Goal: Task Accomplishment & Management: Manage account settings

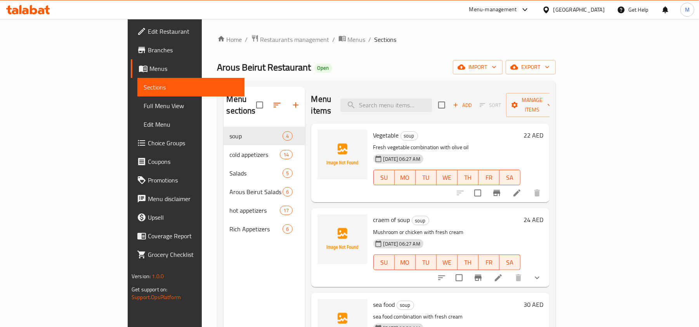
drag, startPoint x: 458, startPoint y: 61, endPoint x: 350, endPoint y: 68, distance: 108.1
click at [350, 68] on div "Arous Beirut Restaurant Open import export" at bounding box center [386, 67] width 338 height 14
click at [148, 49] on span "Branches" at bounding box center [193, 49] width 90 height 9
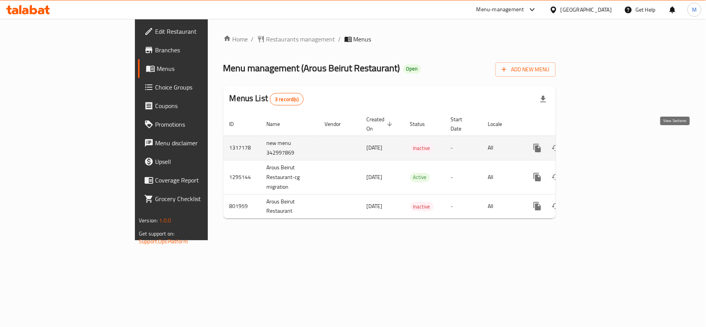
click at [603, 139] on link "enhanced table" at bounding box center [593, 148] width 19 height 19
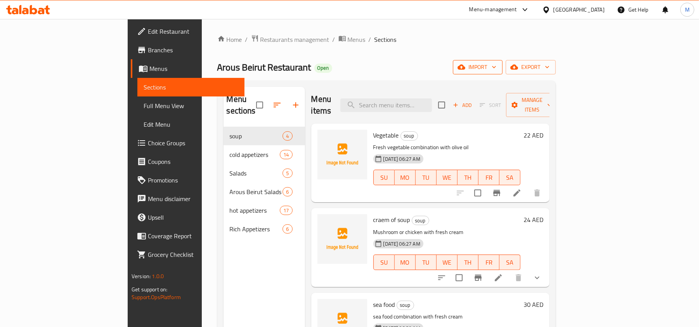
click at [496, 71] on span "import" at bounding box center [477, 67] width 37 height 10
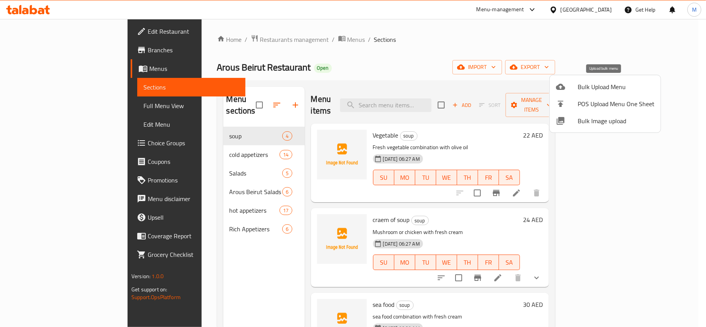
click at [596, 87] on span "Bulk Upload Menu" at bounding box center [616, 86] width 77 height 9
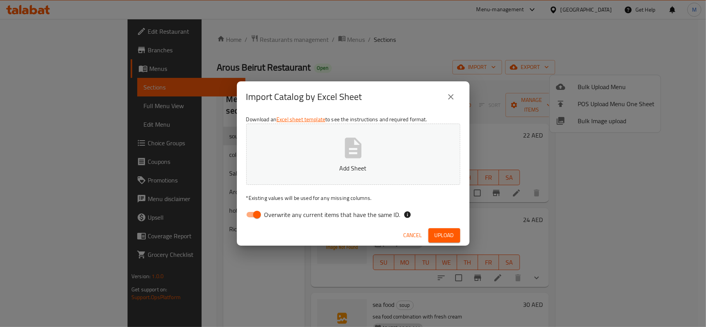
click at [382, 171] on p "Add Sheet" at bounding box center [353, 168] width 190 height 9
click at [252, 216] on input "Overwrite any current items that have the same ID." at bounding box center [257, 215] width 44 height 15
checkbox input "false"
click at [415, 196] on p "* Existing values will be used for any missing columns." at bounding box center [353, 198] width 214 height 8
click at [448, 236] on span "Upload" at bounding box center [444, 236] width 19 height 10
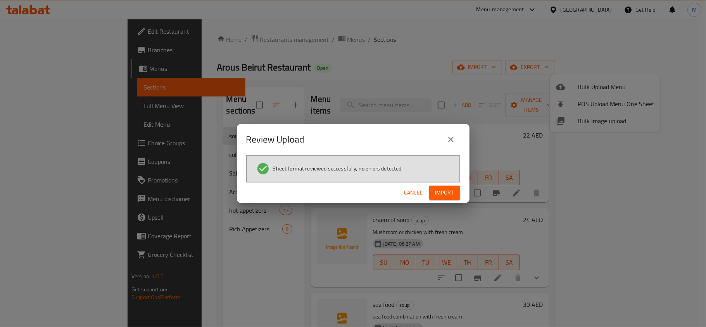
click at [446, 200] on div "Cancel Import" at bounding box center [353, 193] width 233 height 21
click at [446, 192] on span "Import" at bounding box center [445, 193] width 19 height 10
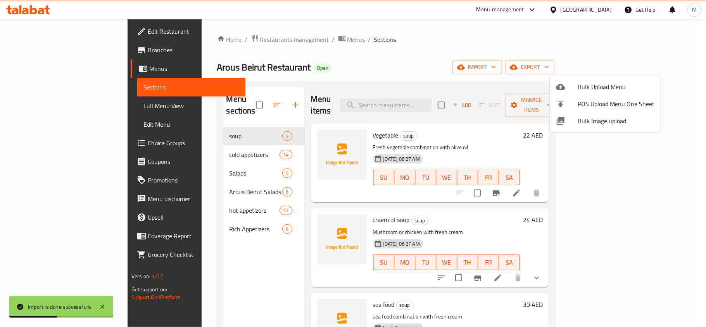
click at [419, 50] on div at bounding box center [353, 163] width 706 height 327
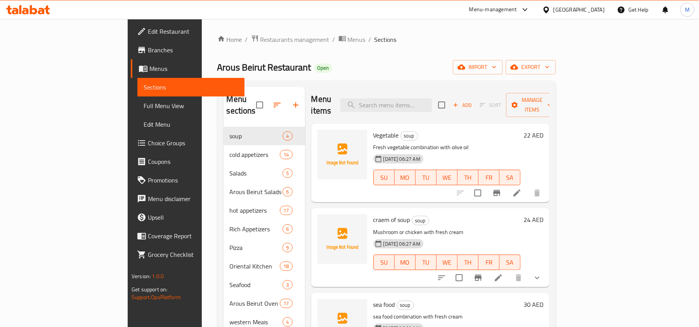
drag, startPoint x: 414, startPoint y: 59, endPoint x: 358, endPoint y: 59, distance: 55.1
drag, startPoint x: 358, startPoint y: 59, endPoint x: 306, endPoint y: 61, distance: 52.8
click at [306, 61] on div "Arous Beirut Restaurant Open import export" at bounding box center [386, 67] width 338 height 14
click at [549, 72] on span "export" at bounding box center [531, 67] width 38 height 10
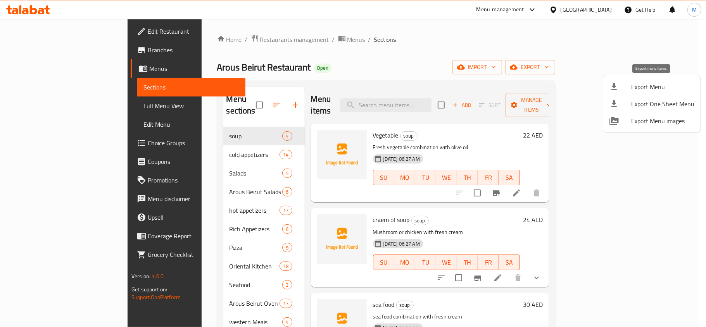
click at [638, 88] on span "Export Menu" at bounding box center [663, 86] width 63 height 9
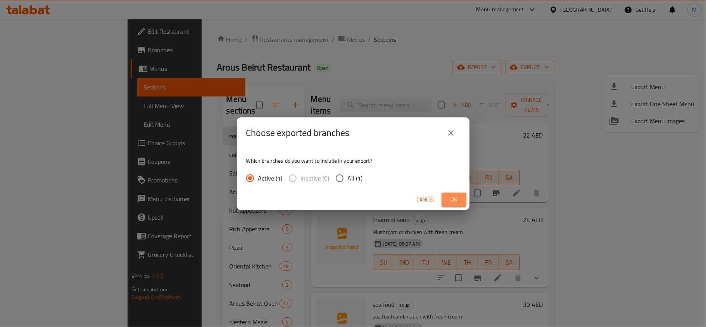
click at [455, 201] on span "Ok" at bounding box center [454, 200] width 12 height 10
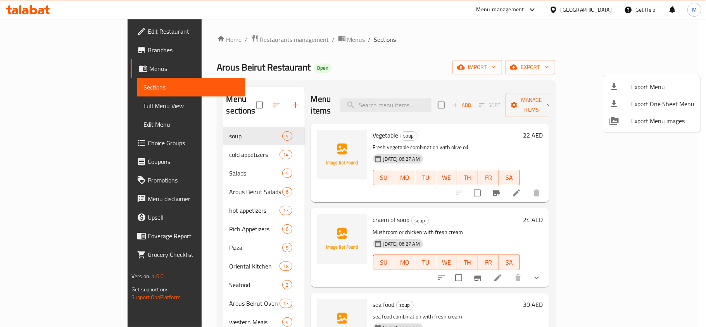
click at [379, 71] on div at bounding box center [353, 163] width 706 height 327
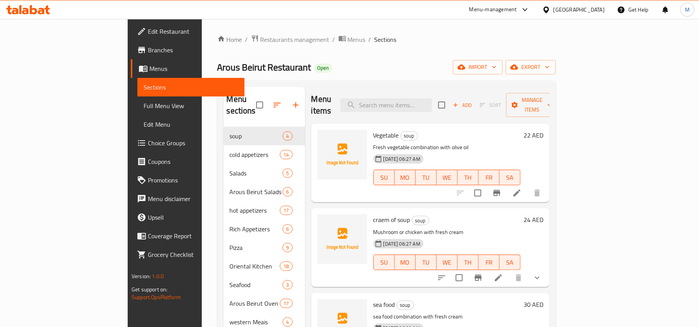
click at [45, 13] on icon at bounding box center [28, 9] width 44 height 9
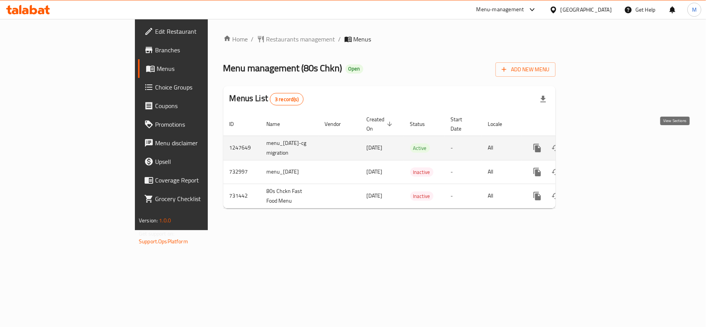
click at [603, 139] on link "enhanced table" at bounding box center [593, 148] width 19 height 19
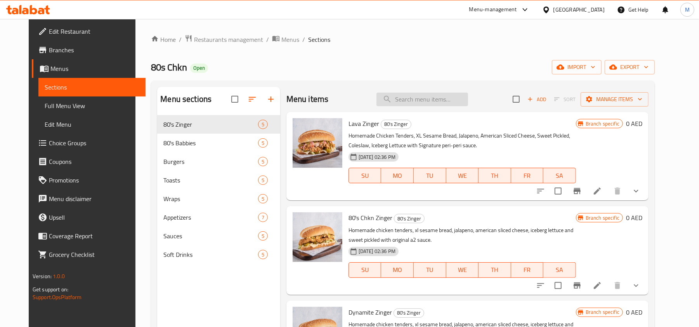
click at [450, 97] on input "search" at bounding box center [422, 100] width 92 height 14
paste input "Kinza Lemon"
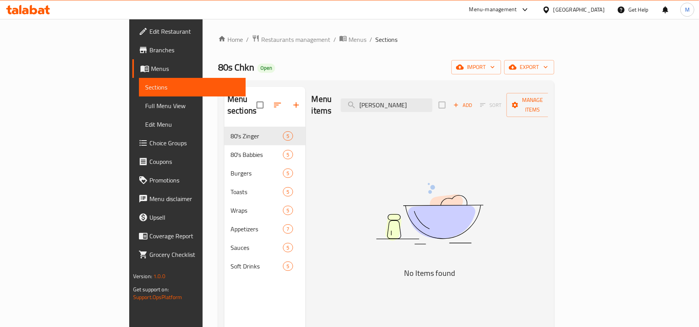
type input "Kinza Lemon"
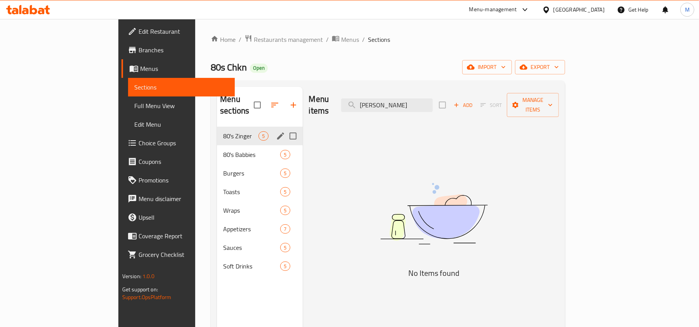
click at [217, 133] on div "80's Zinger 5" at bounding box center [259, 136] width 85 height 19
click at [223, 150] on span "80's Babbies" at bounding box center [240, 154] width 35 height 9
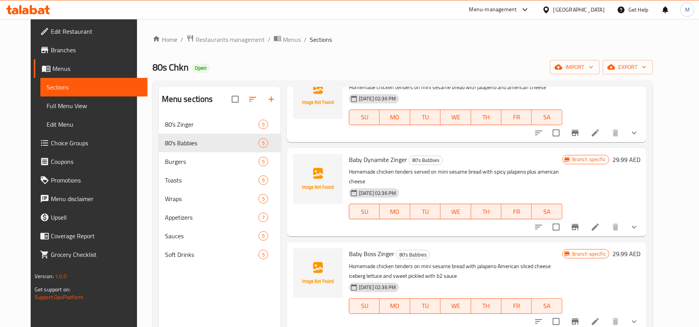
scroll to position [145, 0]
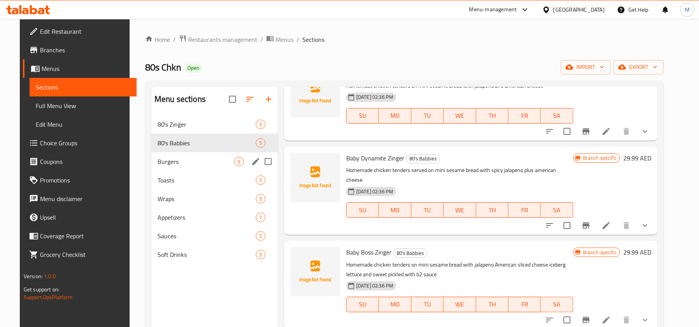
click at [185, 162] on span "Burgers" at bounding box center [196, 161] width 76 height 9
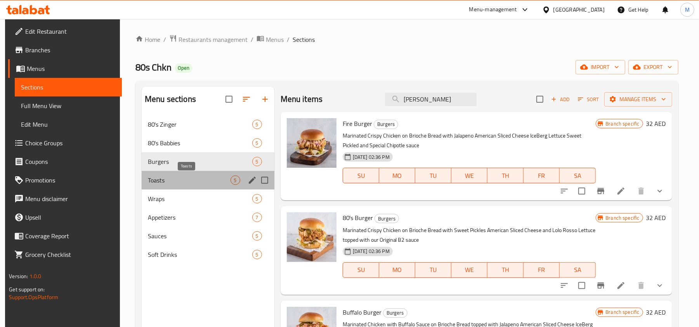
click at [165, 184] on span "Toasts" at bounding box center [189, 180] width 83 height 9
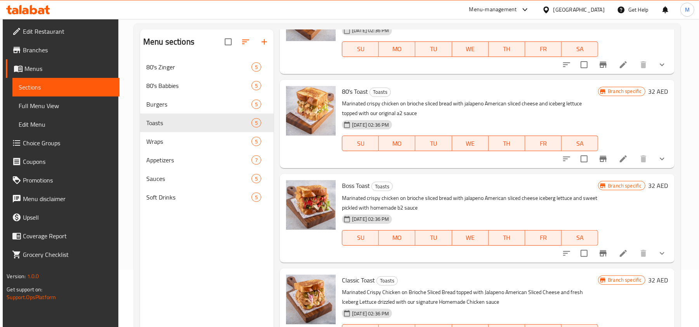
scroll to position [109, 0]
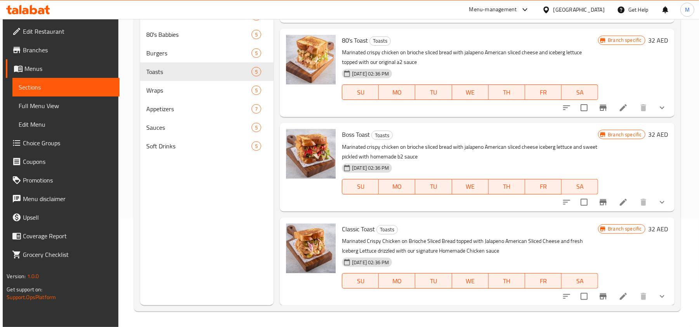
click at [30, 11] on icon at bounding box center [33, 9] width 7 height 9
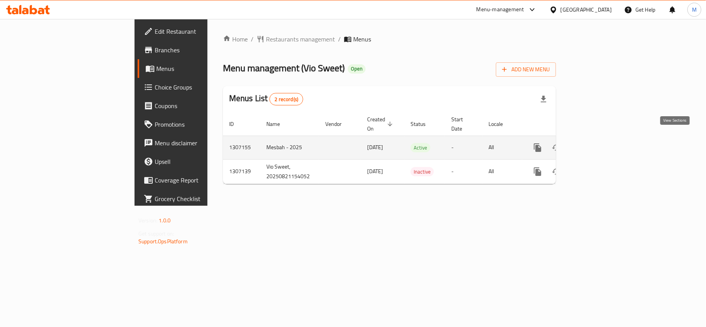
click at [599, 143] on icon "enhanced table" at bounding box center [593, 147] width 9 height 9
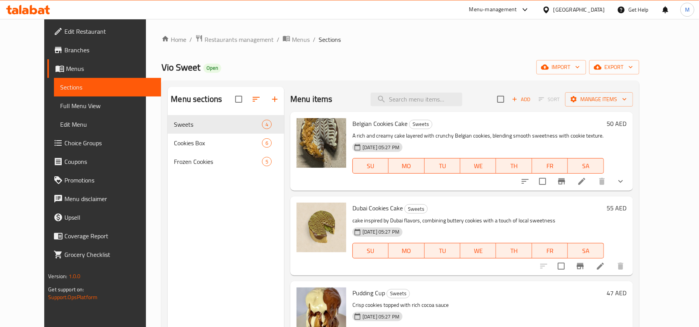
click at [23, 8] on icon at bounding box center [28, 9] width 44 height 9
